Goal: Task Accomplishment & Management: Manage account settings

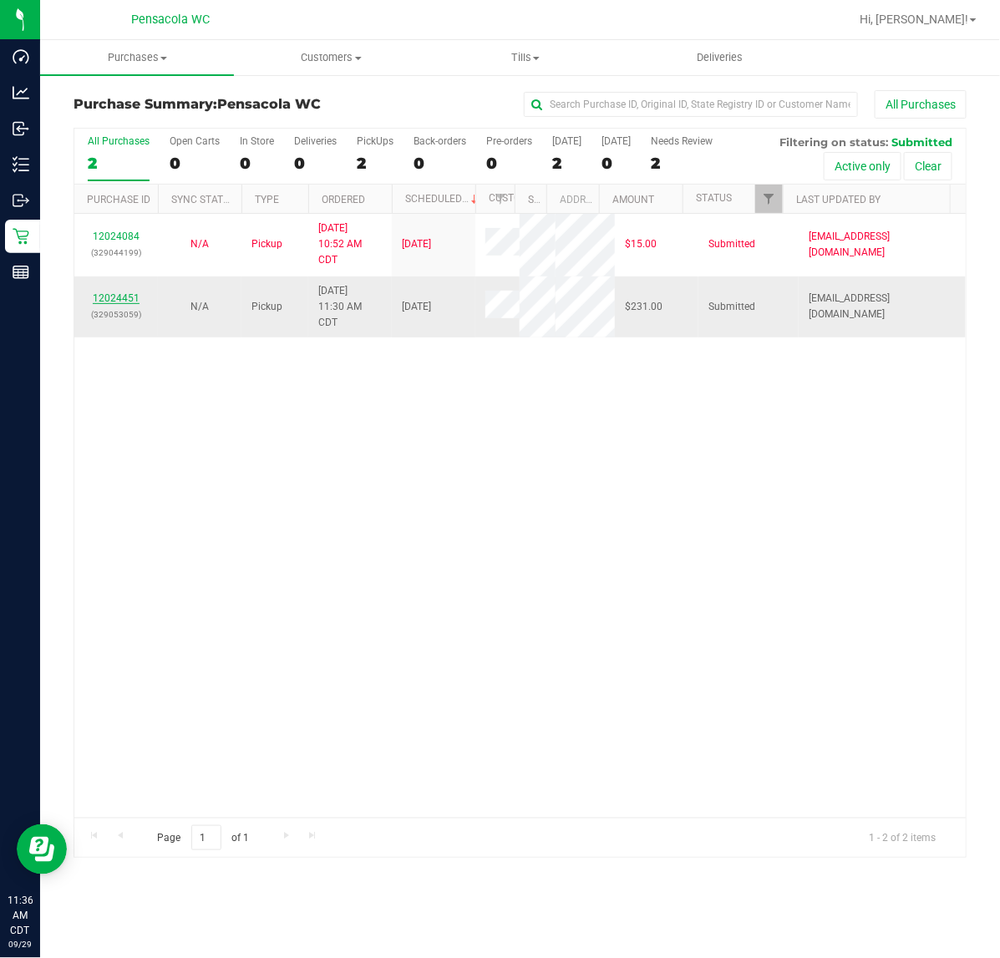
click at [101, 299] on link "12024451" at bounding box center [116, 298] width 47 height 12
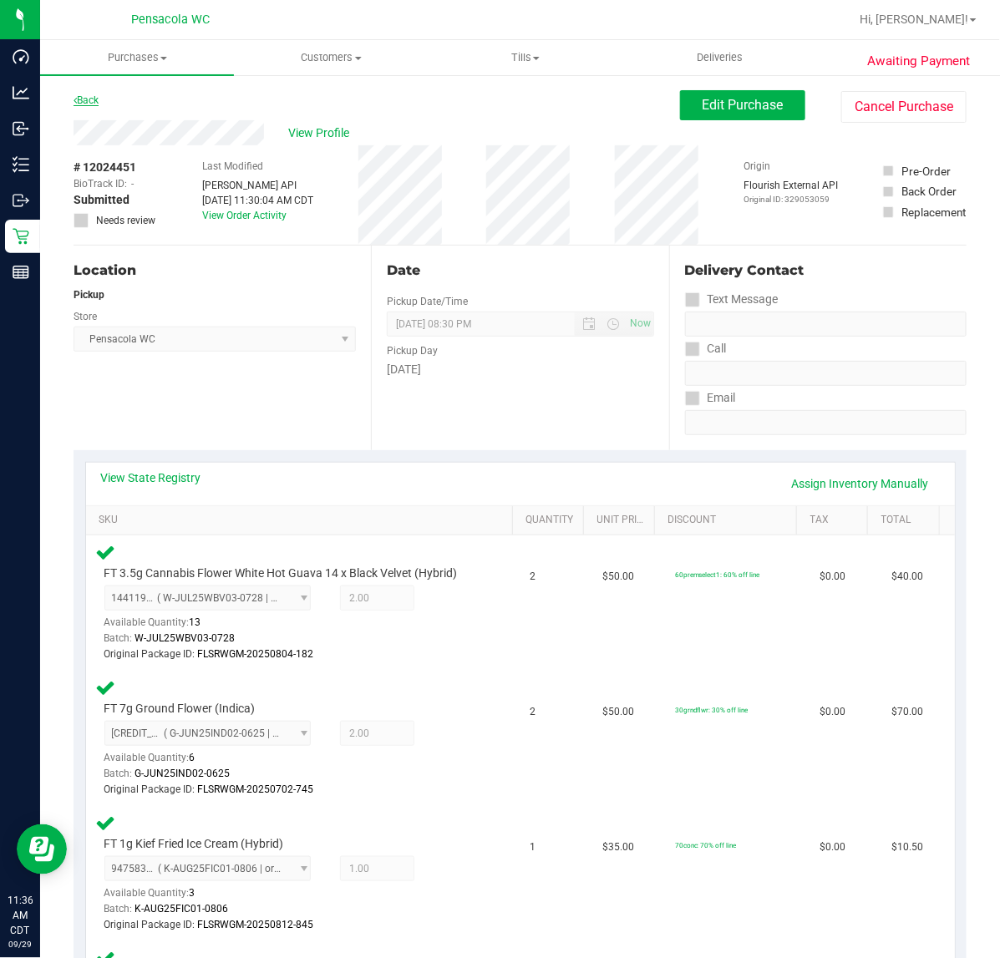
click at [92, 100] on link "Back" at bounding box center [85, 100] width 25 height 12
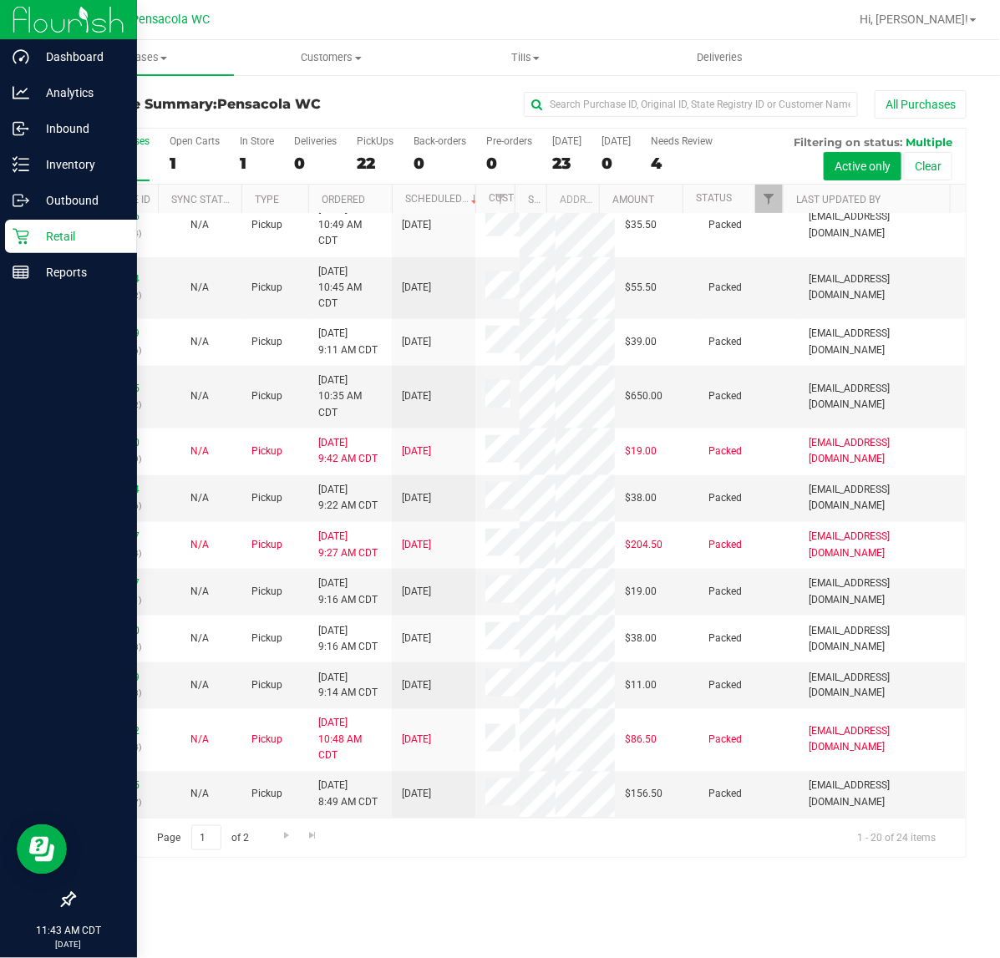
scroll to position [612, 0]
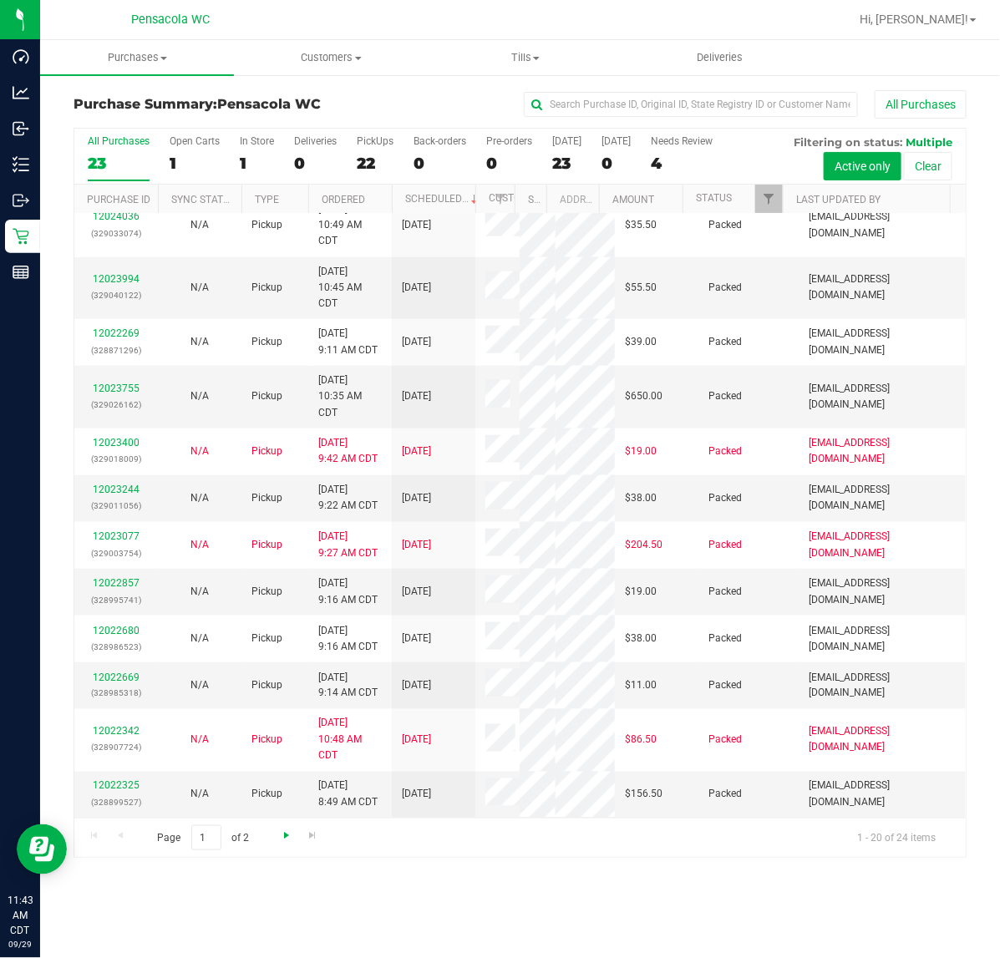
click at [285, 842] on span "Go to the next page" at bounding box center [286, 835] width 13 height 13
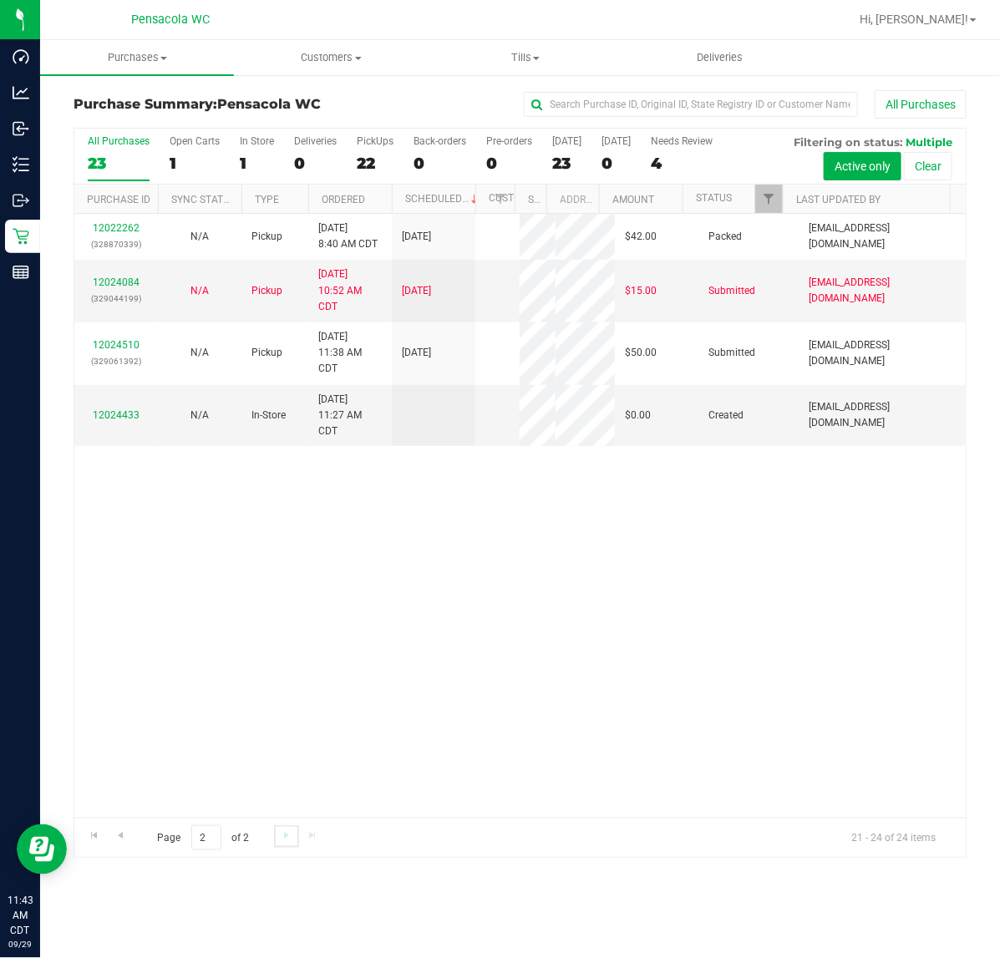
scroll to position [0, 0]
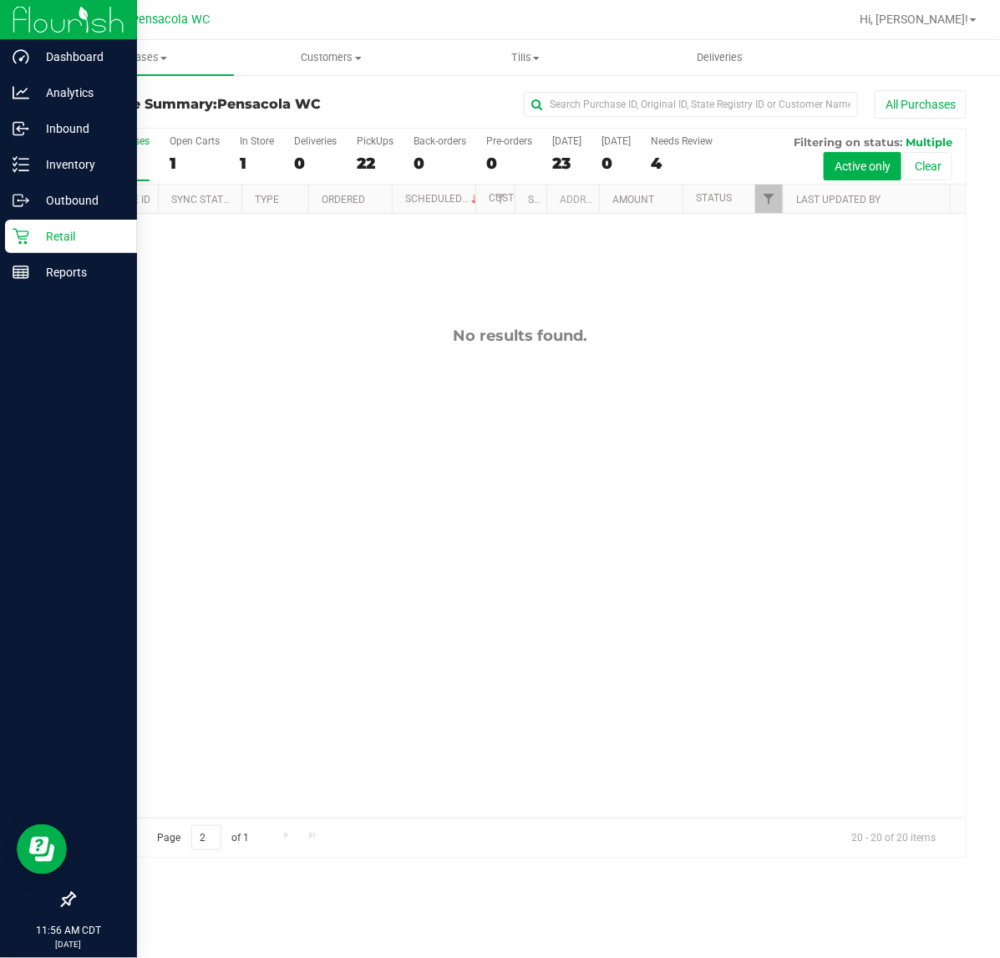
click at [21, 236] on icon at bounding box center [21, 236] width 17 height 17
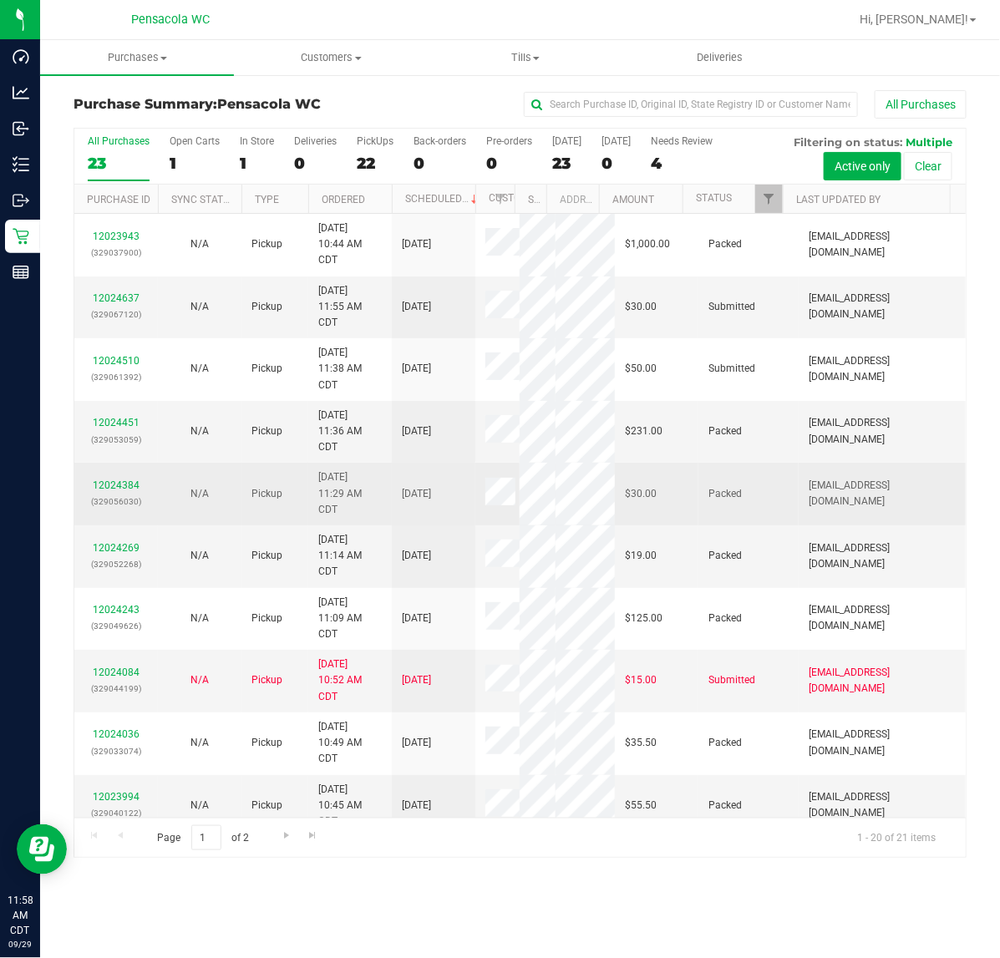
click at [681, 469] on td "$30.00" at bounding box center [657, 494] width 84 height 63
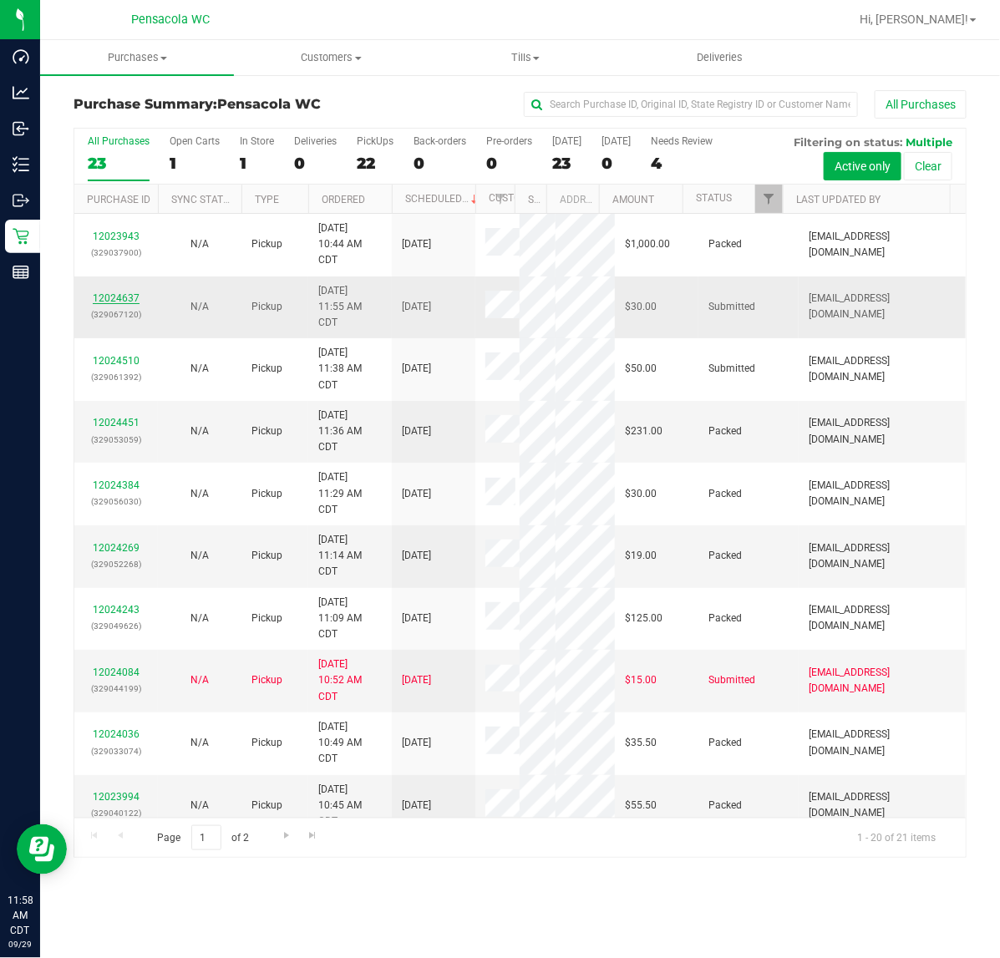
click at [105, 299] on link "12024637" at bounding box center [116, 298] width 47 height 12
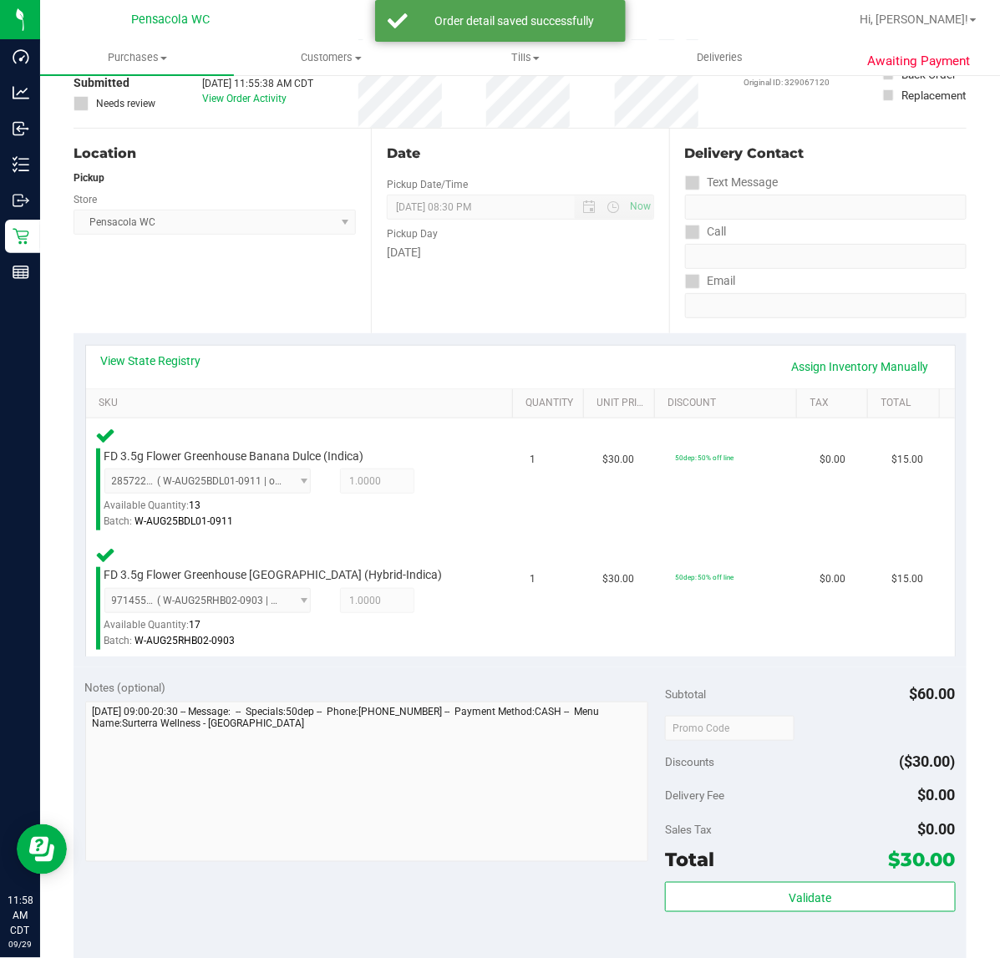
scroll to position [117, 0]
click at [765, 882] on button "Validate" at bounding box center [810, 897] width 290 height 30
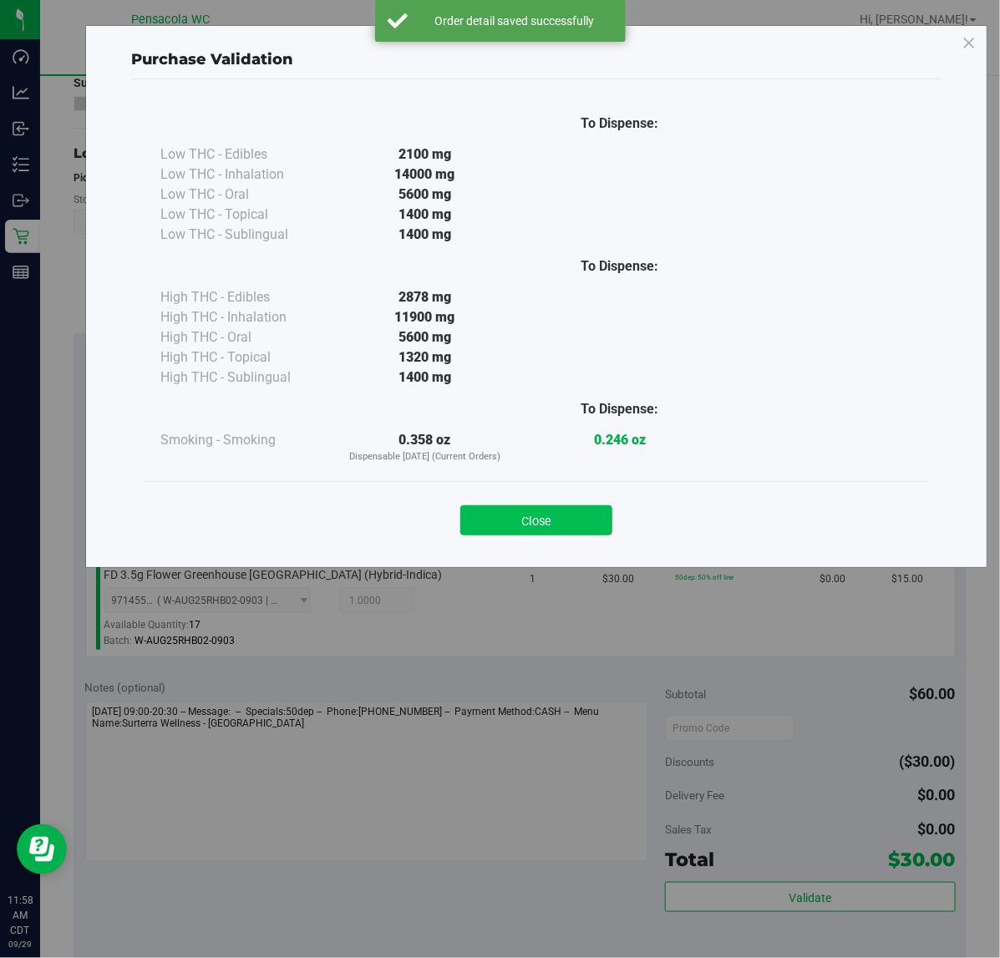
click at [547, 515] on button "Close" at bounding box center [536, 520] width 152 height 30
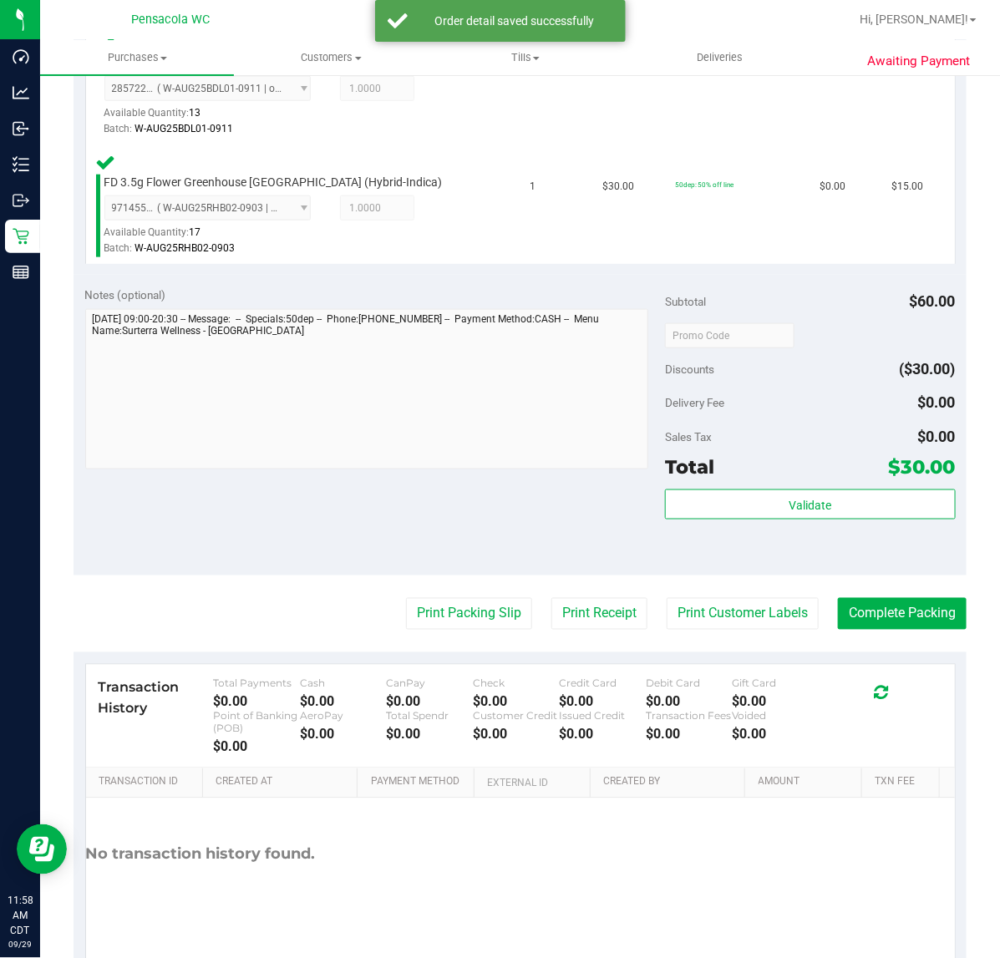
scroll to position [558, 0]
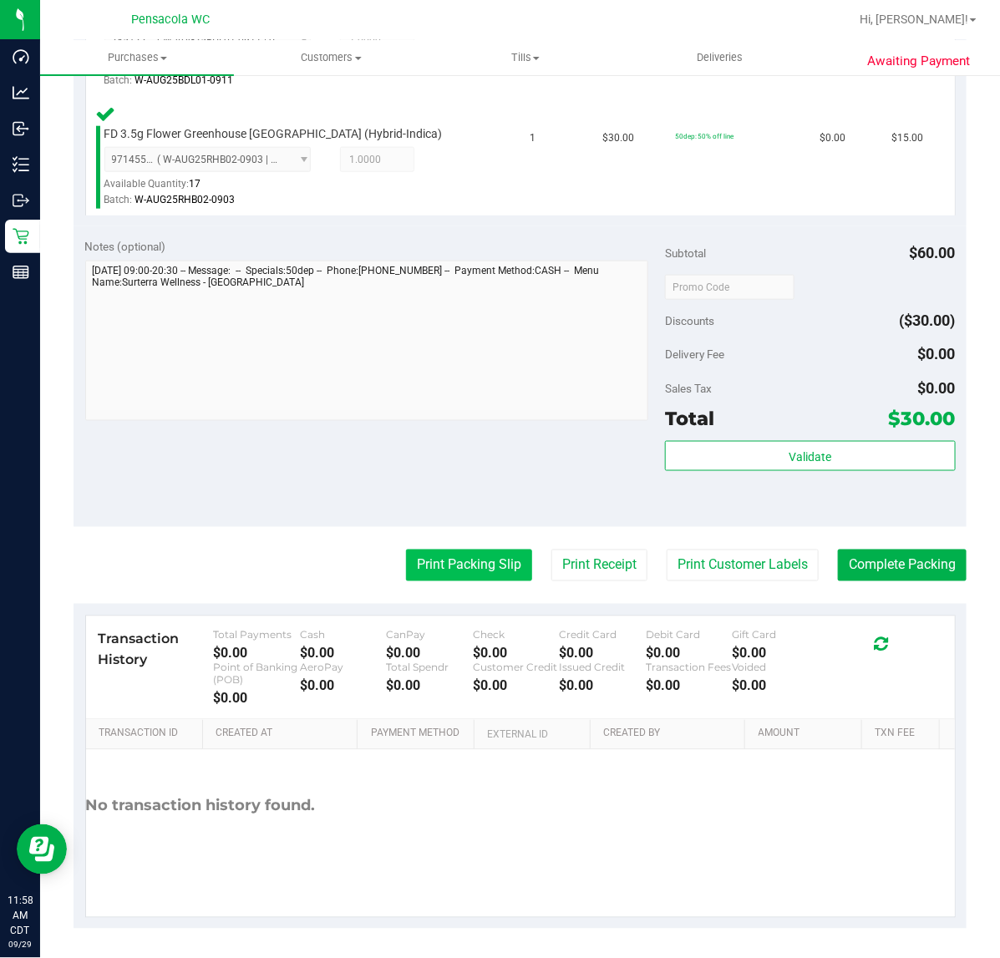
click at [453, 561] on button "Print Packing Slip" at bounding box center [469, 566] width 126 height 32
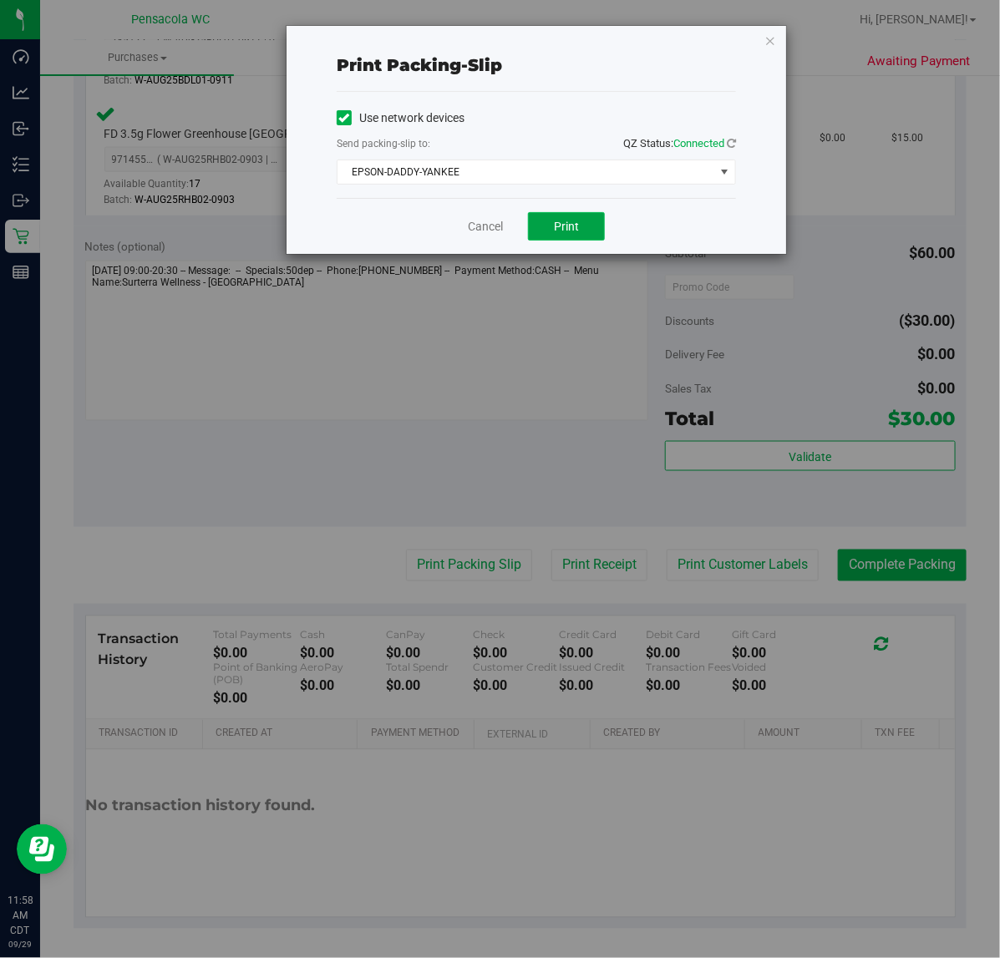
click at [560, 241] on button "Print" at bounding box center [566, 226] width 77 height 28
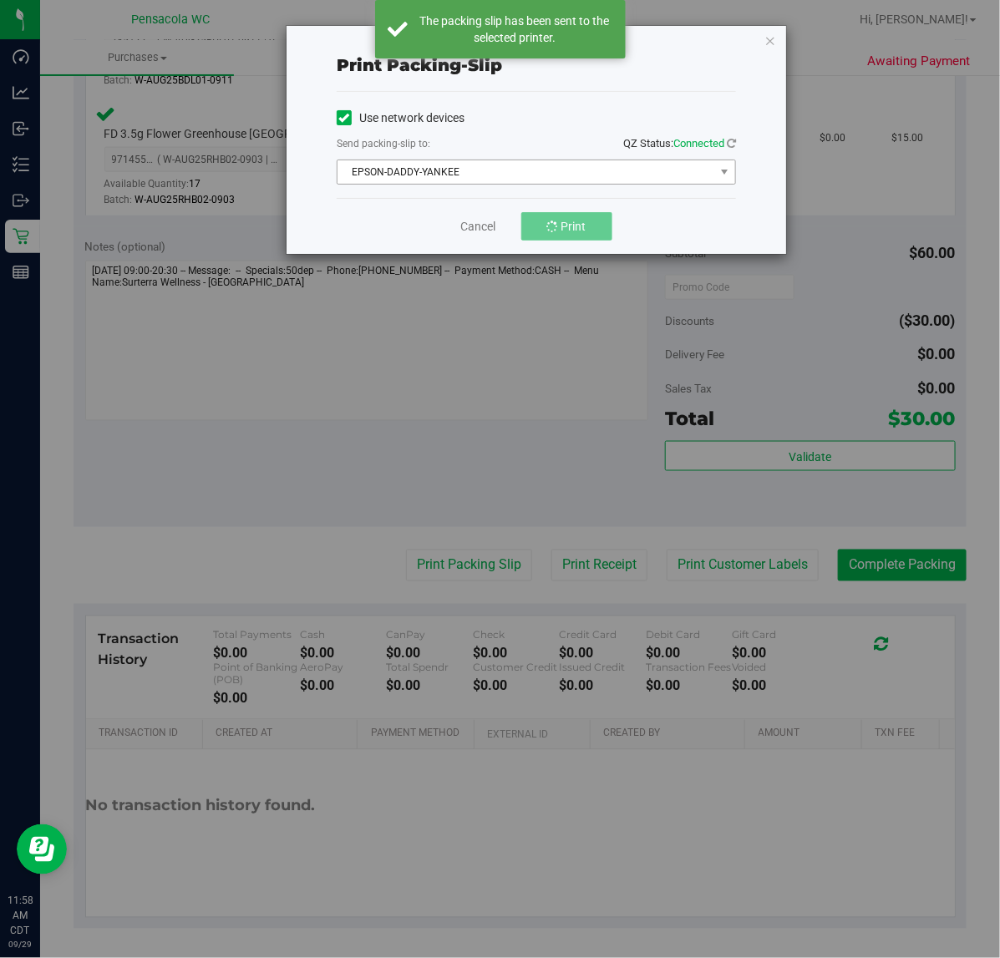
click at [448, 178] on span "EPSON-DADDY-YANKEE" at bounding box center [525, 171] width 377 height 23
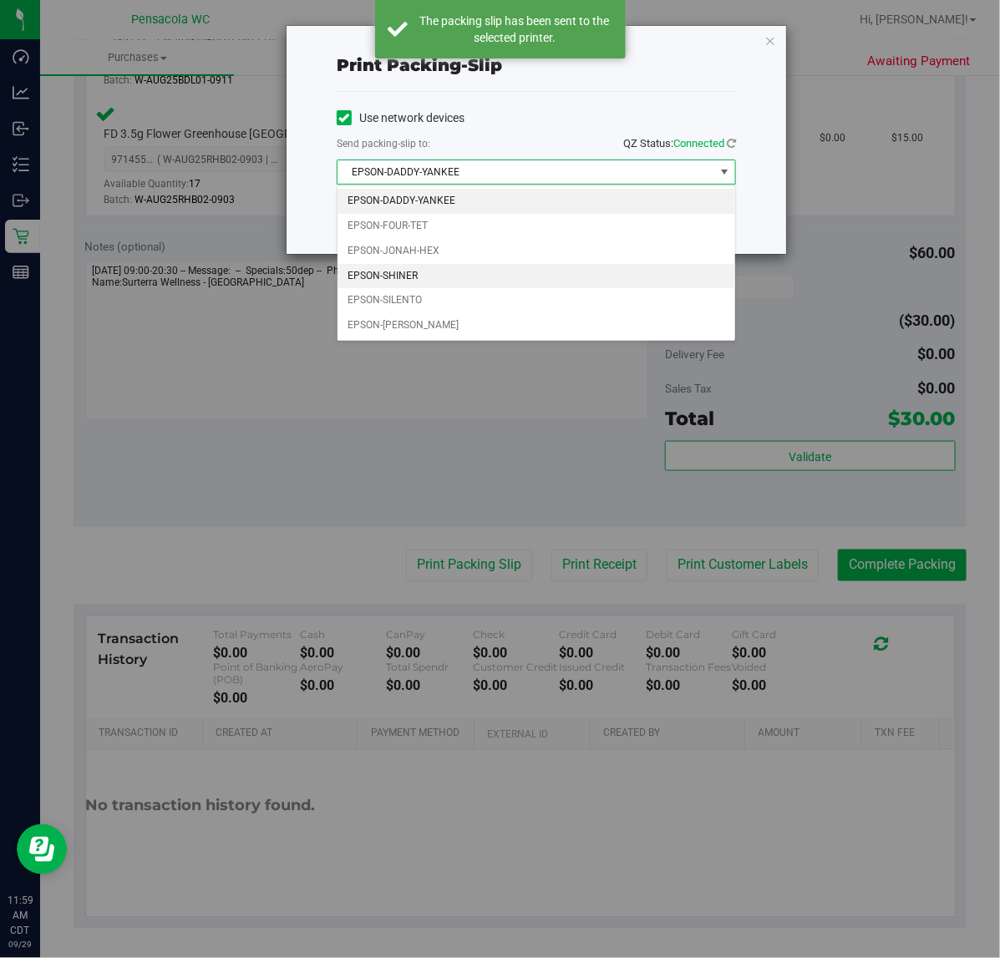
click at [440, 282] on li "EPSON-SHINER" at bounding box center [536, 276] width 398 height 25
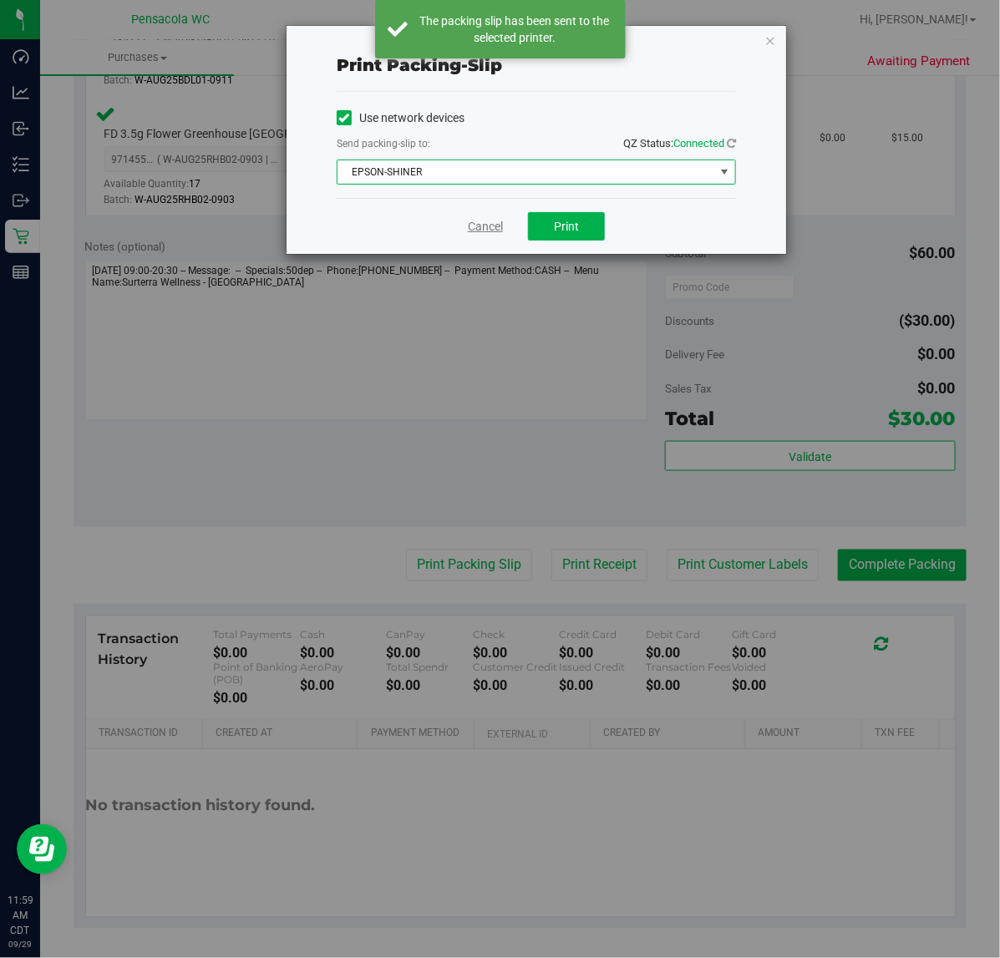
click at [490, 232] on link "Cancel" at bounding box center [485, 227] width 35 height 18
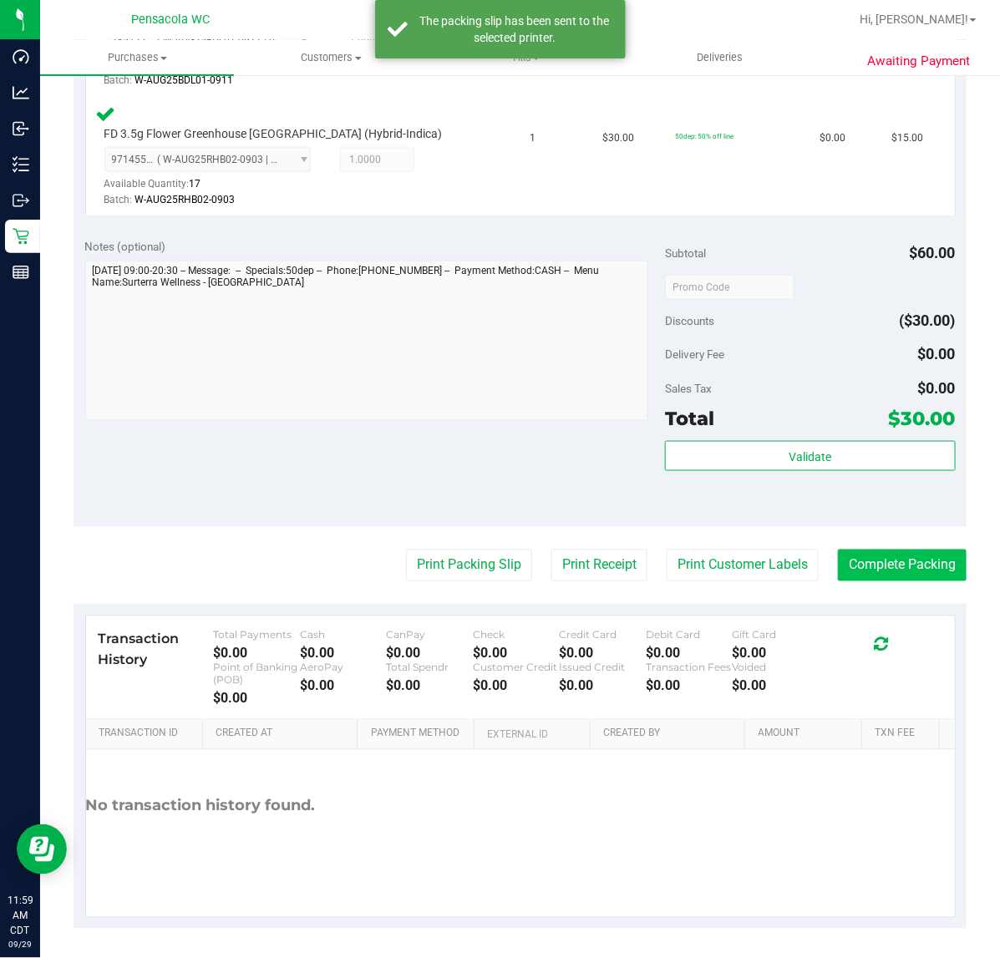
click at [884, 566] on button "Complete Packing" at bounding box center [902, 566] width 129 height 32
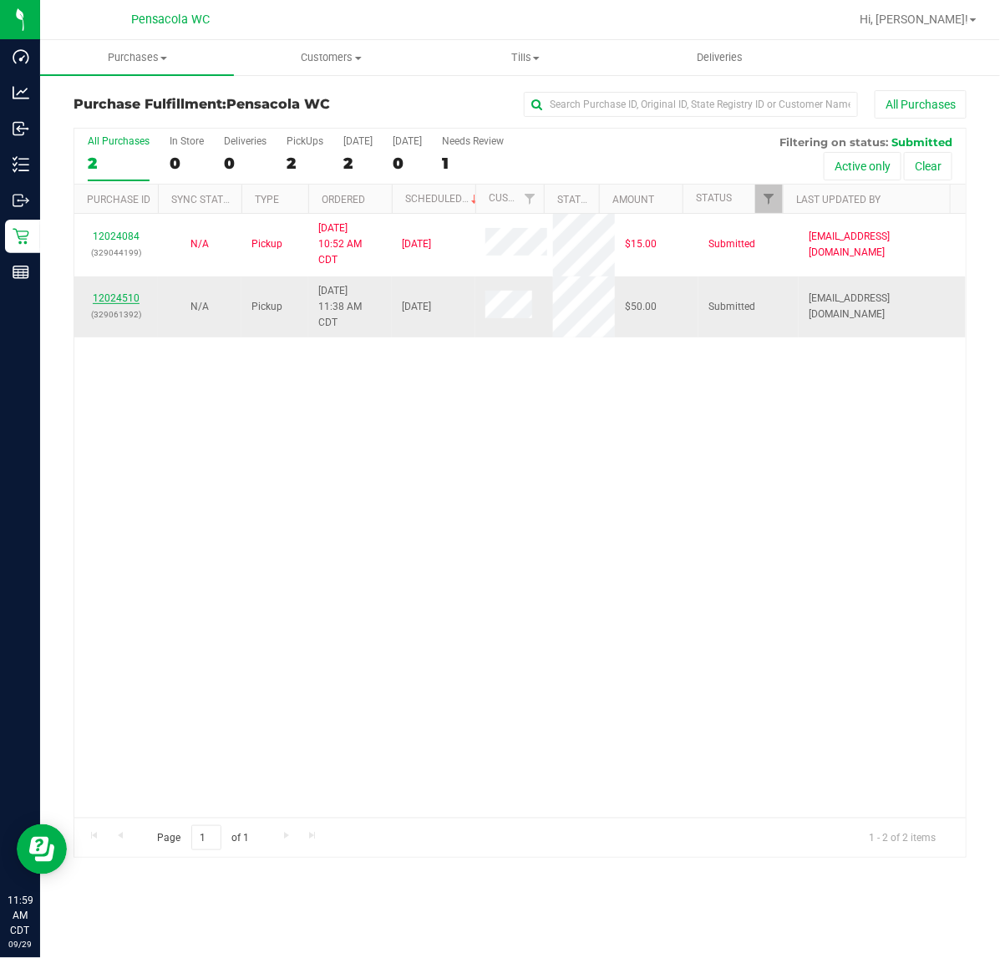
click at [127, 294] on link "12024510" at bounding box center [116, 298] width 47 height 12
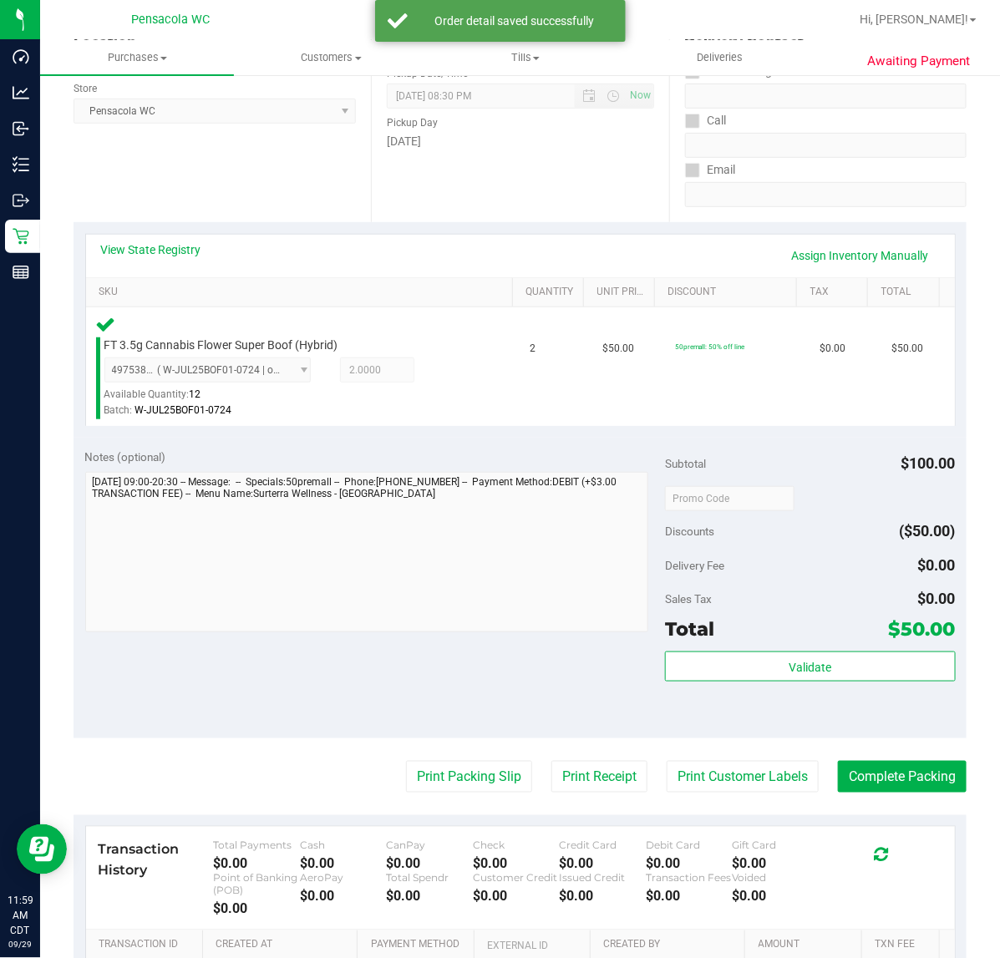
scroll to position [223, 0]
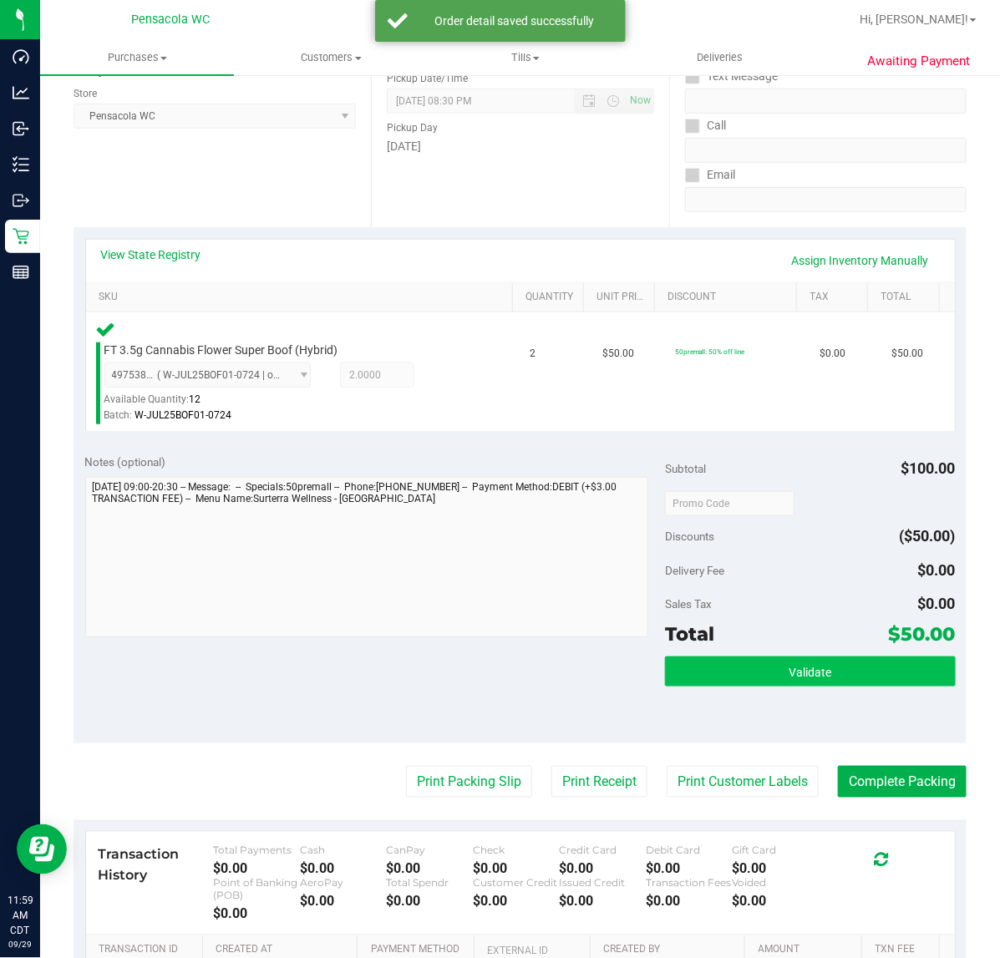
click at [798, 675] on span "Validate" at bounding box center [809, 672] width 43 height 13
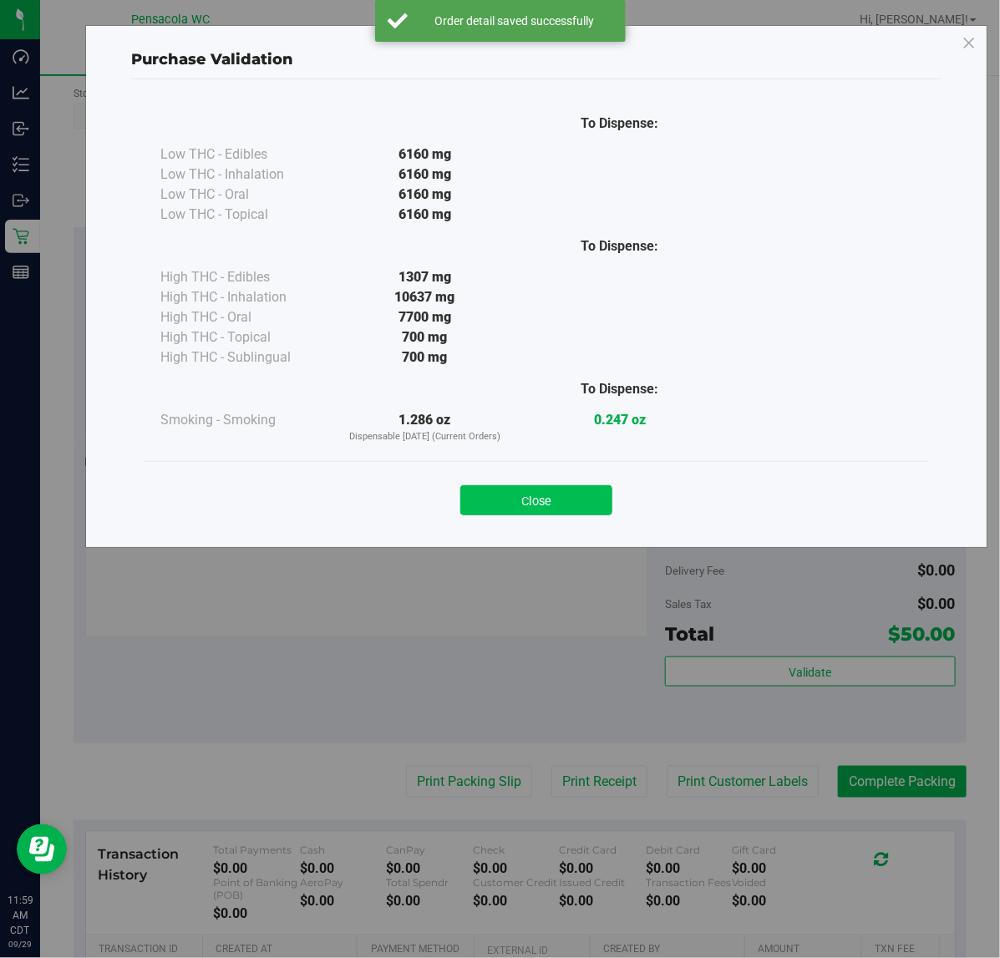
click at [545, 495] on button "Close" at bounding box center [536, 500] width 152 height 30
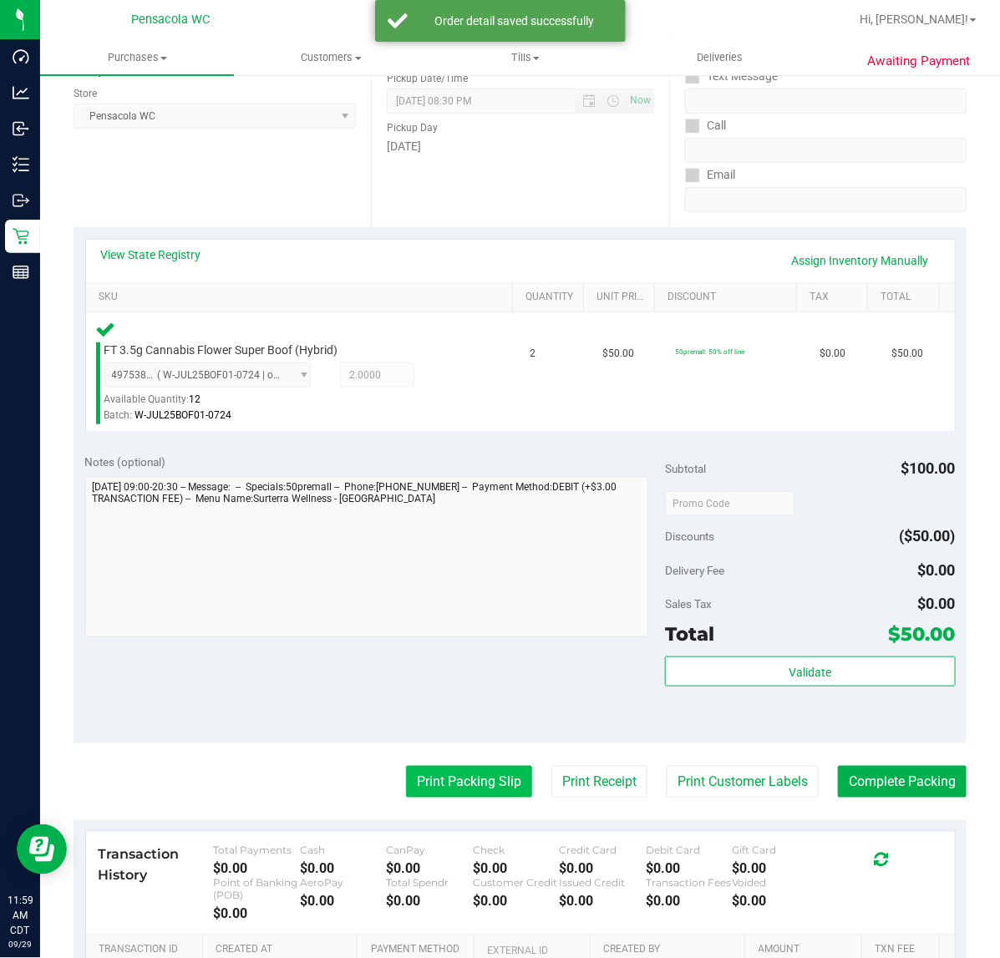
click at [484, 779] on button "Print Packing Slip" at bounding box center [469, 782] width 126 height 32
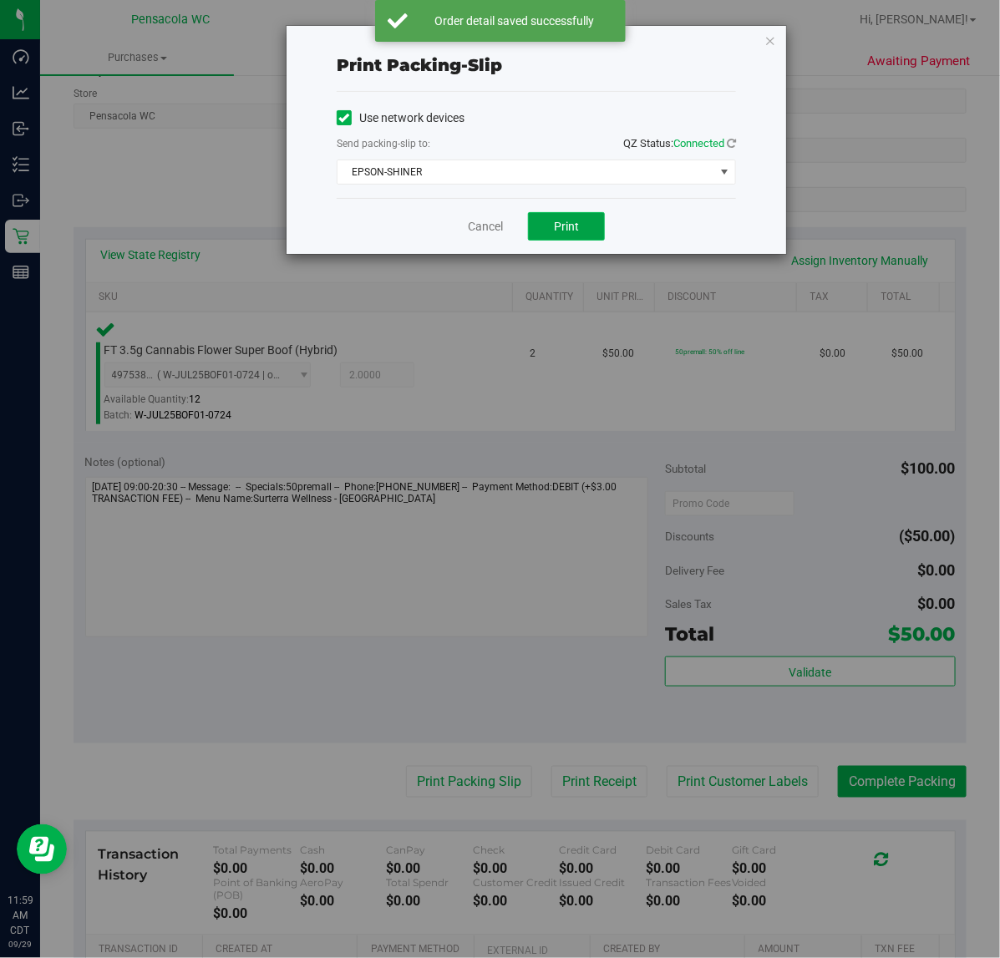
click at [564, 213] on button "Print" at bounding box center [566, 226] width 77 height 28
click at [473, 226] on link "Cancel" at bounding box center [485, 227] width 35 height 18
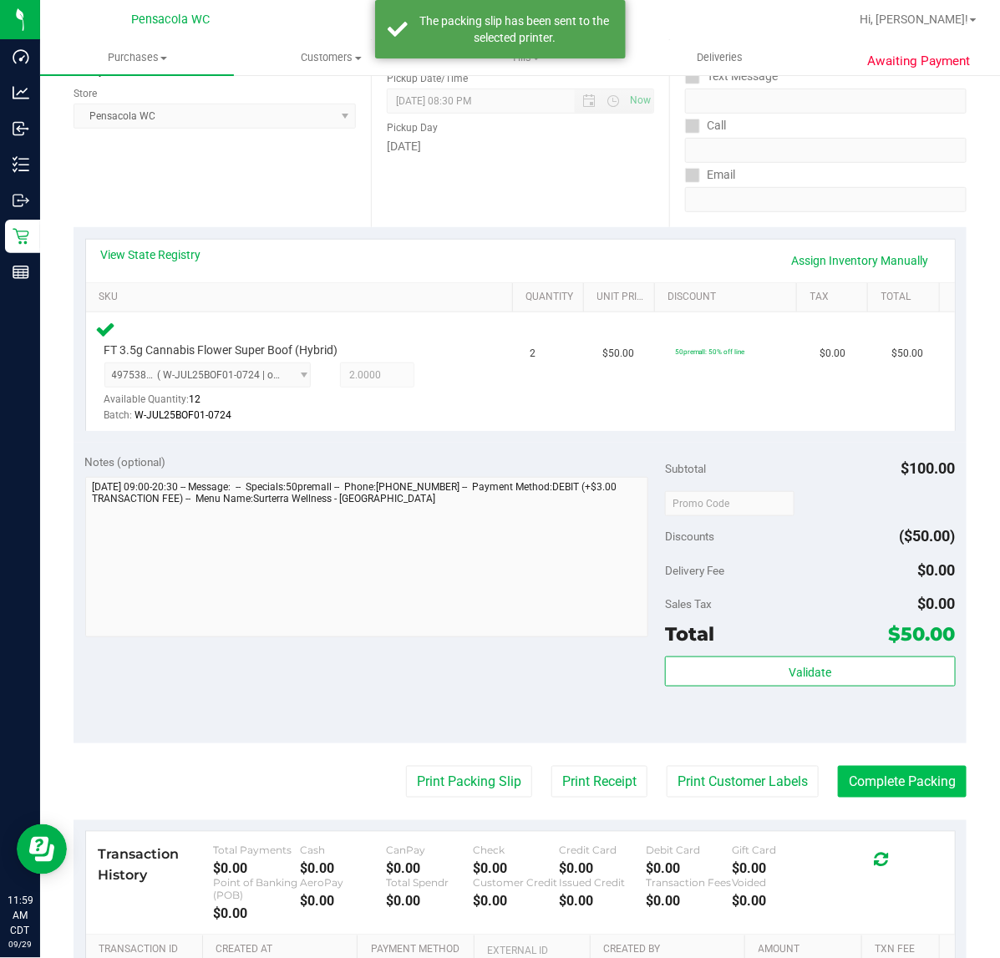
click at [892, 779] on button "Complete Packing" at bounding box center [902, 782] width 129 height 32
